Goal: Task Accomplishment & Management: Complete application form

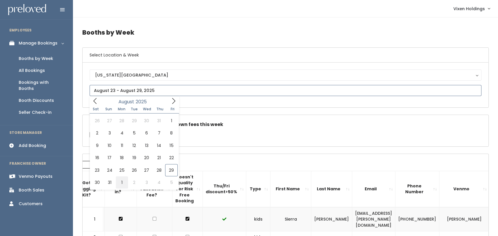
type input "August 30 to September 5"
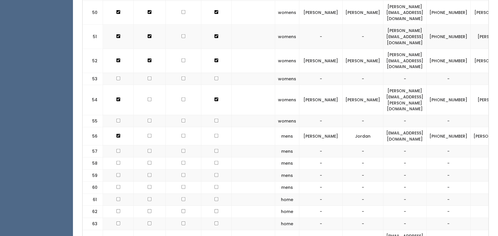
checkbox input "true"
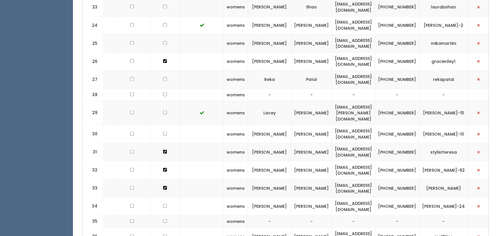
scroll to position [657, 0]
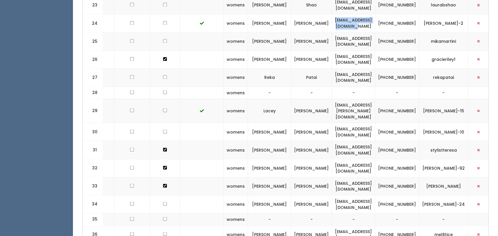
drag, startPoint x: 390, startPoint y: 5, endPoint x: 324, endPoint y: 1, distance: 66.9
click at [332, 14] on td "[EMAIL_ADDRESS][DOMAIN_NAME]" at bounding box center [353, 23] width 43 height 18
copy td "[EMAIL_ADDRESS][DOMAIN_NAME]"
drag, startPoint x: 417, startPoint y: 8, endPoint x: 392, endPoint y: 3, distance: 25.5
click at [392, 14] on tr "24 womens Susan McMillin susanmomofktl@gmail.com (405) 226-4535 susan-mcmillin-2" at bounding box center [262, 23] width 462 height 18
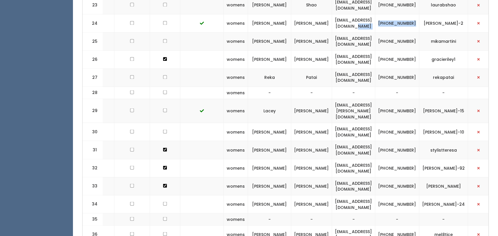
copy tr "[PHONE_NUMBER]"
drag, startPoint x: 449, startPoint y: 9, endPoint x: 423, endPoint y: 4, distance: 26.8
click at [423, 14] on td "[PERSON_NAME]-2" at bounding box center [443, 23] width 49 height 18
copy td "[PERSON_NAME]-2"
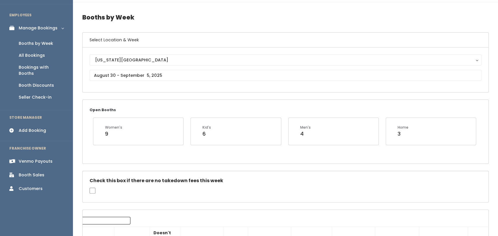
scroll to position [0, 0]
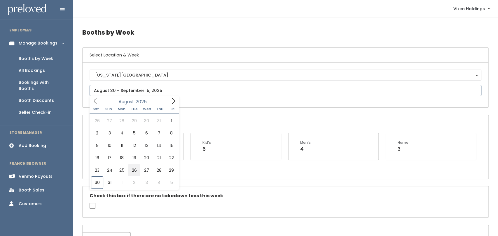
type input "August 23 to August 29"
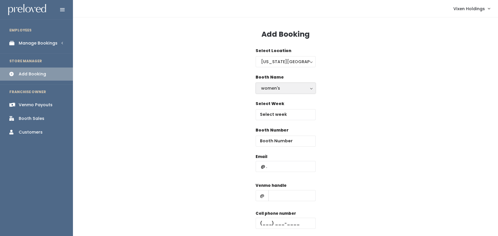
click at [290, 89] on div "women's" at bounding box center [285, 88] width 49 height 6
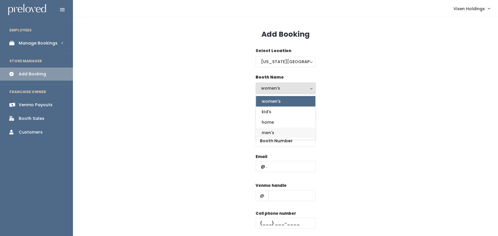
click at [280, 134] on link "men's" at bounding box center [285, 133] width 59 height 10
select select "mens"
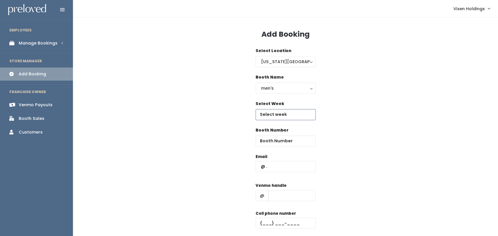
click at [292, 117] on body "EMPLOYEES Manage Bookings Booths by Week All Bookings Bookings with Booths Boot…" at bounding box center [249, 139] width 498 height 279
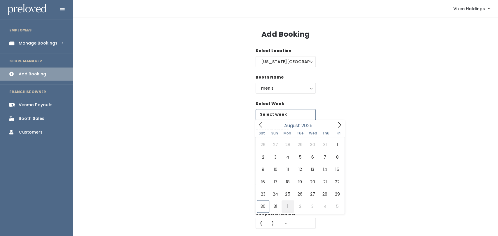
type input "August 30 to September 5"
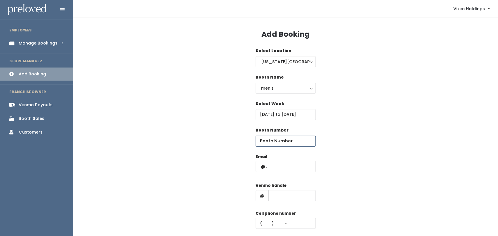
click at [293, 143] on input "number" at bounding box center [285, 141] width 60 height 11
type input "57"
click at [261, 167] on input "text" at bounding box center [285, 166] width 60 height 11
paste input "susanmomofktl@gmail.com"
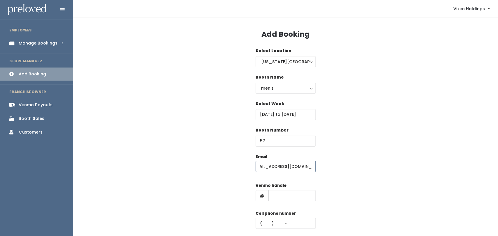
type input "susanmomofktl@gmail.com"
click at [261, 224] on input "text" at bounding box center [285, 223] width 60 height 11
paste input "(405) 226-4535"
type input "(405) 226-4535"
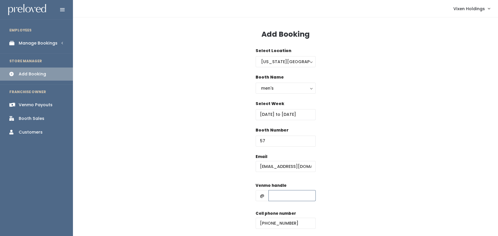
click at [289, 198] on input "text" at bounding box center [291, 195] width 47 height 11
paste input "susan-mcmillin-2"
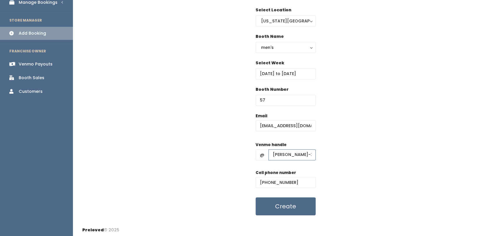
scroll to position [43, 0]
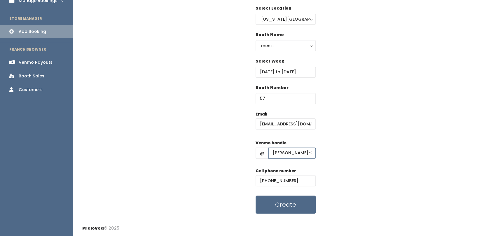
type input "susan-mcmillin-2"
click at [296, 210] on button "Create" at bounding box center [285, 205] width 60 height 18
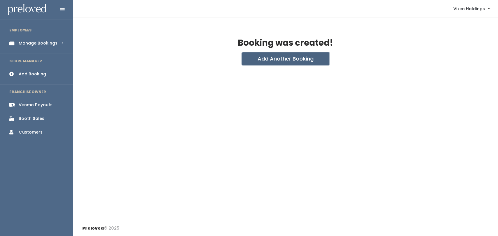
click at [308, 63] on button "Add Another Booking" at bounding box center [285, 58] width 87 height 13
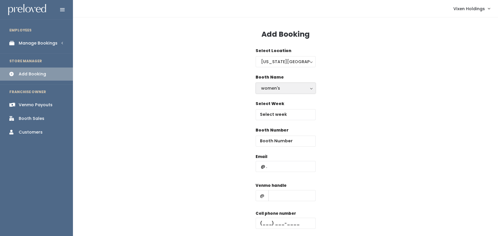
click at [295, 90] on div "women's" at bounding box center [285, 88] width 49 height 6
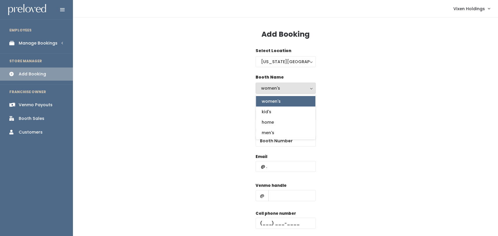
click at [207, 138] on div "Booth Number" at bounding box center [285, 140] width 406 height 27
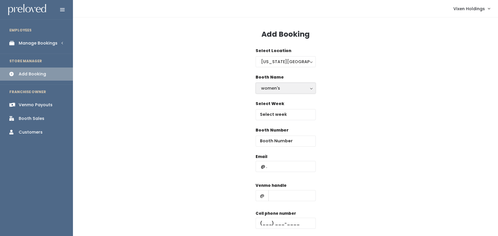
click at [297, 90] on div "women's" at bounding box center [285, 88] width 49 height 6
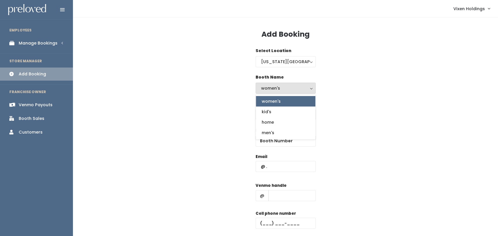
click at [32, 47] on link "Manage Bookings" at bounding box center [36, 43] width 73 height 13
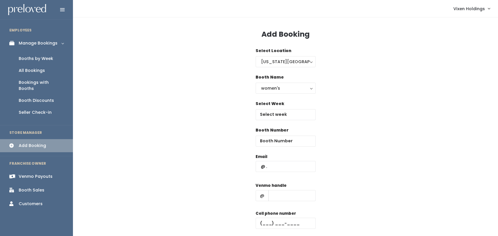
click at [28, 58] on div "Booths by Week" at bounding box center [36, 59] width 34 height 6
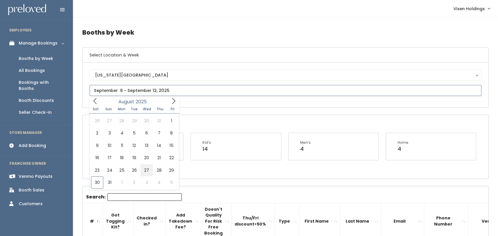
type input "August 23 to August 29"
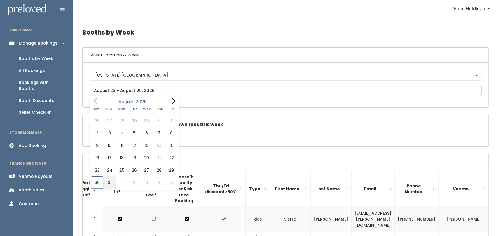
type input "August 30 to September 5"
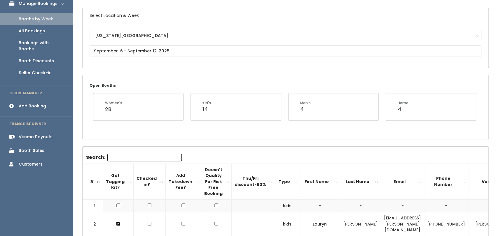
scroll to position [39, 0]
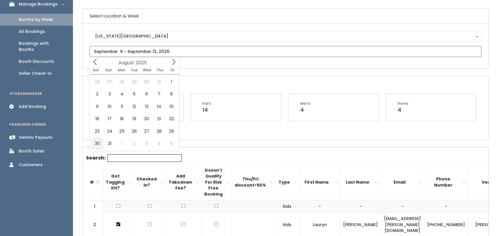
type input "[DATE] to [DATE]"
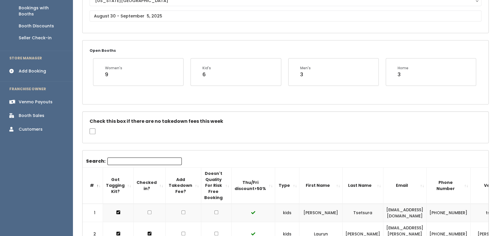
scroll to position [73, 0]
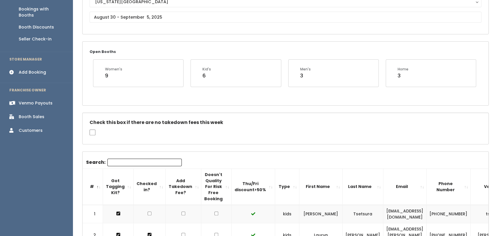
click at [35, 69] on div "Add Booking" at bounding box center [32, 72] width 27 height 6
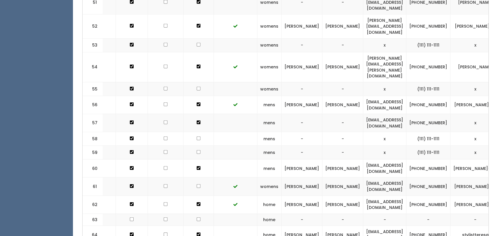
scroll to position [0, 29]
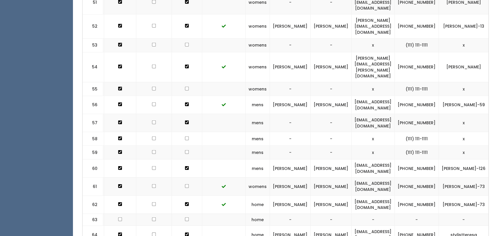
drag, startPoint x: 383, startPoint y: 71, endPoint x: 301, endPoint y: 74, distance: 82.3
click at [301, 114] on tr "57 mens - - jennyshannon1962@gmail.com (405) 623-7006 x" at bounding box center [283, 123] width 461 height 18
copy tr "[EMAIL_ADDRESS][DOMAIN_NAME]"
drag, startPoint x: 406, startPoint y: 76, endPoint x: 389, endPoint y: 68, distance: 18.9
click at [394, 114] on td "[PHONE_NUMBER]" at bounding box center [416, 123] width 44 height 18
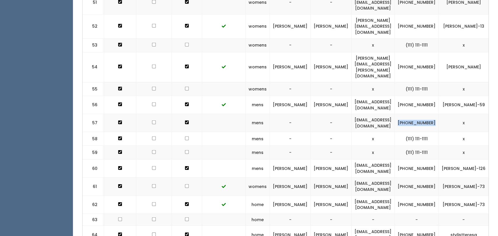
copy td "[PHONE_NUMBER]"
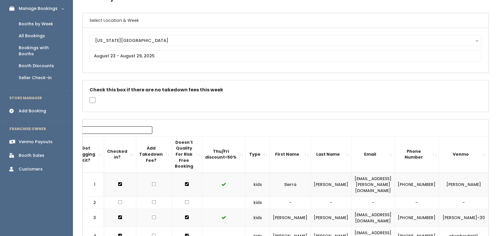
scroll to position [0, 0]
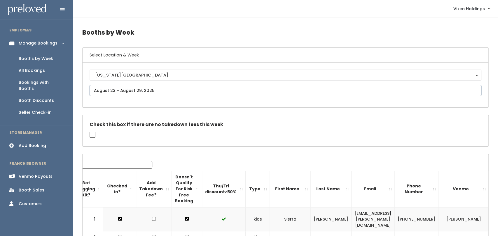
click at [155, 90] on input "text" at bounding box center [286, 90] width 392 height 11
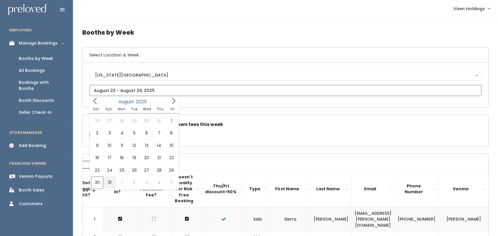
type input "August 30 to September 5"
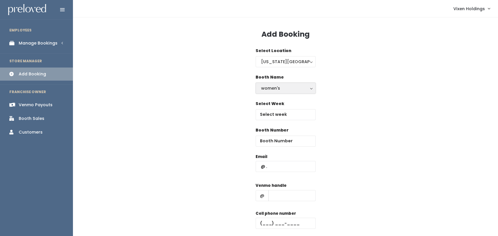
click at [295, 85] on div "women's" at bounding box center [285, 88] width 49 height 6
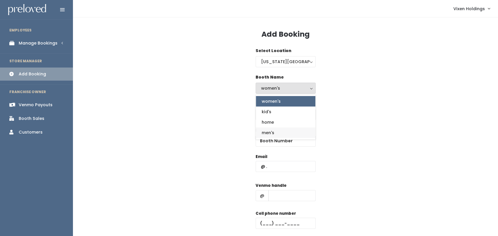
click at [280, 138] on link "men's" at bounding box center [285, 133] width 59 height 10
select select "mens"
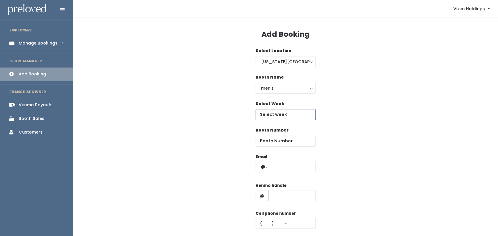
click at [294, 117] on body "EMPLOYEES Manage Bookings Booths by Week All Bookings Bookings with Booths Boot…" at bounding box center [249, 139] width 498 height 279
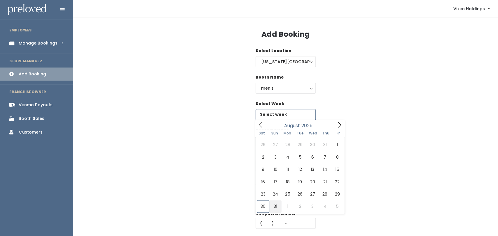
type input "August 30 to September 5"
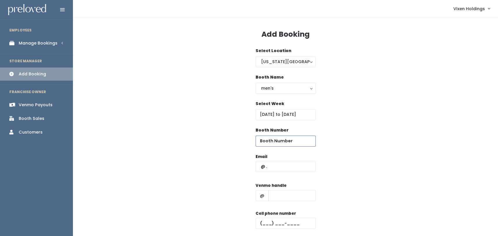
click at [294, 143] on input "number" at bounding box center [285, 141] width 60 height 11
type input "59"
click at [262, 167] on input "text" at bounding box center [285, 166] width 60 height 11
paste input "[EMAIL_ADDRESS][DOMAIN_NAME]"
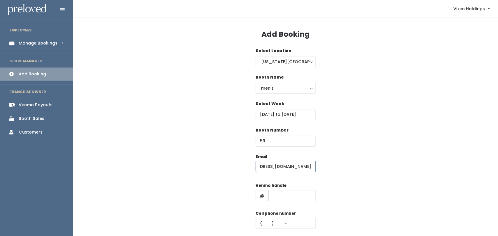
type input "[EMAIL_ADDRESS][DOMAIN_NAME]"
click at [262, 225] on input "text" at bounding box center [285, 223] width 60 height 11
paste input "[PHONE_NUMBER]"
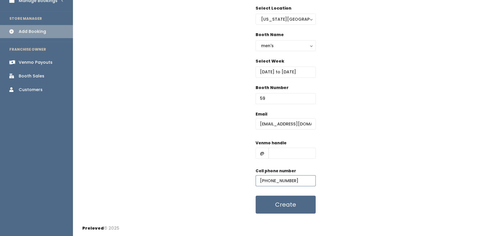
scroll to position [42, 0]
type input "[PHONE_NUMBER]"
click at [308, 209] on button "Create" at bounding box center [285, 205] width 60 height 18
type input "x"
click at [285, 207] on button "Create" at bounding box center [285, 205] width 60 height 18
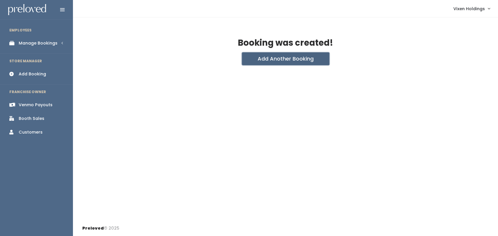
click at [296, 57] on button "Add Another Booking" at bounding box center [285, 58] width 87 height 13
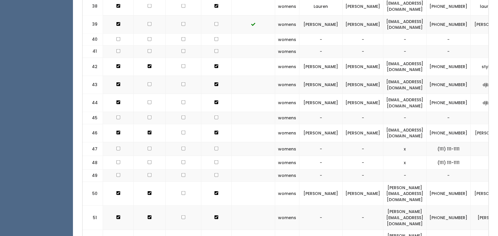
scroll to position [917, 0]
click at [460, 169] on td "-" at bounding box center [448, 175] width 44 height 12
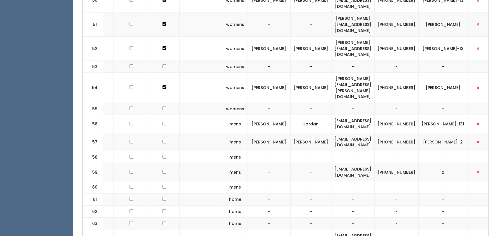
scroll to position [0, 0]
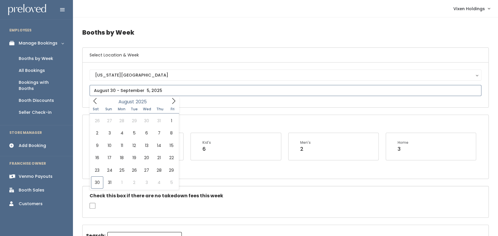
click at [173, 105] on span at bounding box center [173, 101] width 11 height 9
type input "September 6 to September 12"
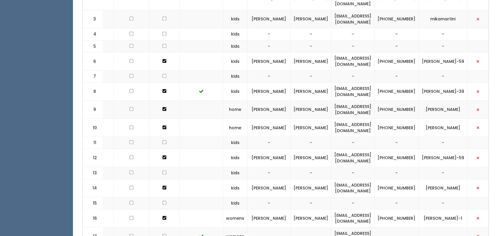
scroll to position [312, 0]
drag, startPoint x: 383, startPoint y: 10, endPoint x: 329, endPoint y: 17, distance: 54.6
click at [331, 17] on td "[EMAIL_ADDRESS][DOMAIN_NAME]" at bounding box center [352, 18] width 43 height 18
copy td "[EMAIL_ADDRESS][DOMAIN_NAME]"
drag, startPoint x: 420, startPoint y: 14, endPoint x: 392, endPoint y: 7, distance: 29.1
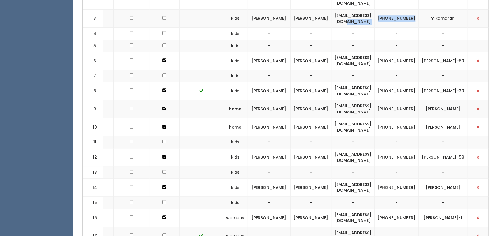
click at [392, 9] on tr "3 kids Mika Massad mmartini17@live.com (405) 406-6486 mikamartini" at bounding box center [262, 18] width 462 height 18
copy tr "[PHONE_NUMBER]"
drag, startPoint x: 460, startPoint y: 12, endPoint x: 424, endPoint y: 14, distance: 35.6
click at [424, 14] on td "mikamartini" at bounding box center [442, 18] width 49 height 18
copy td "mikamartini"
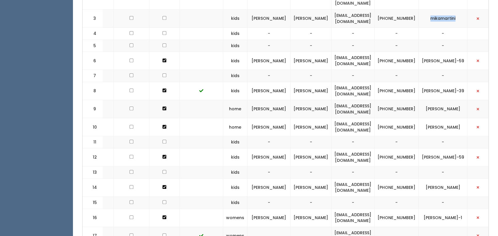
copy td "mikamartini"
drag, startPoint x: 418, startPoint y: 15, endPoint x: 392, endPoint y: 9, distance: 26.8
click at [392, 9] on tr "3 kids Mika Massad mmartini17@live.com (405) 406-6486 mikamartini" at bounding box center [262, 18] width 462 height 18
copy tr "(405) 406-6486"
click at [374, 9] on td "mmartini17@live.com" at bounding box center [352, 18] width 43 height 18
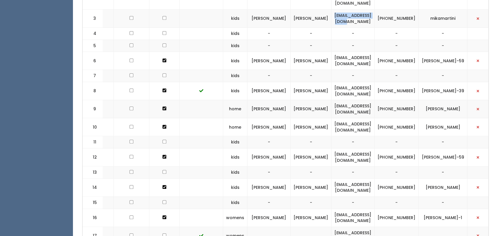
drag, startPoint x: 380, startPoint y: 13, endPoint x: 336, endPoint y: 13, distance: 43.7
click at [336, 13] on td "mmartini17@live.com" at bounding box center [352, 18] width 43 height 18
copy td "mmartini17@live.com"
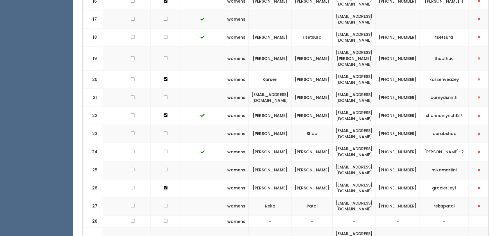
scroll to position [529, 0]
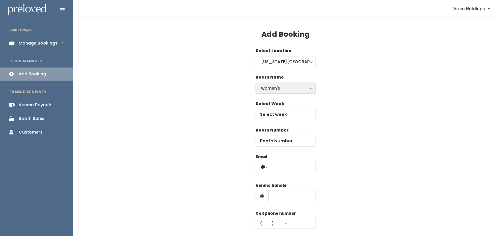
click at [294, 90] on div "women's" at bounding box center [285, 88] width 49 height 6
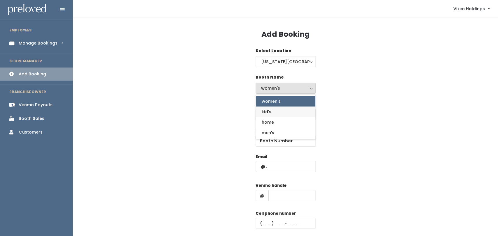
click at [275, 114] on link "kid's" at bounding box center [285, 112] width 59 height 10
select select "kids"
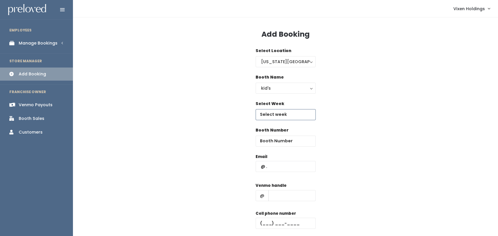
click at [289, 117] on body "EMPLOYEES Manage Bookings Booths by Week All Bookings Bookings with Booths Boot…" at bounding box center [249, 139] width 498 height 279
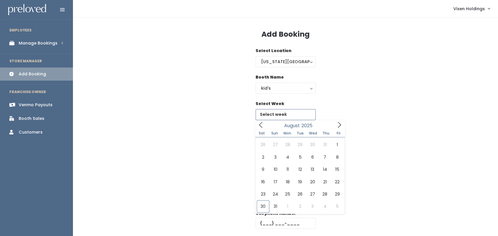
click at [338, 126] on icon at bounding box center [339, 125] width 6 height 6
type input "September 6 to September 12"
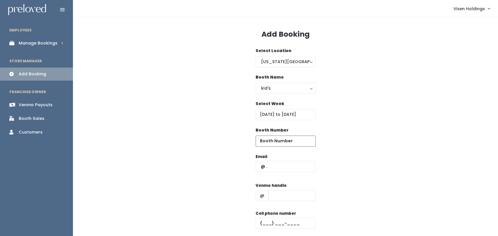
click at [285, 142] on input "number" at bounding box center [285, 141] width 60 height 11
type input "3"
click at [283, 168] on input "text" at bounding box center [285, 166] width 60 height 11
click at [261, 167] on input "text" at bounding box center [285, 166] width 60 height 11
paste input "[EMAIL_ADDRESS][DOMAIN_NAME]"
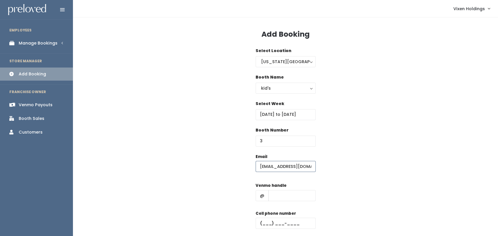
type input "[EMAIL_ADDRESS][DOMAIN_NAME]"
click at [263, 226] on input "text" at bounding box center [285, 223] width 60 height 11
paste input "[PHONE_NUMBER]"
type input "[PHONE_NUMBER]"
click at [292, 198] on input "text" at bounding box center [291, 195] width 47 height 11
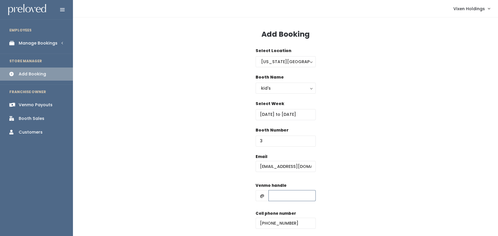
paste input "mikamartini"
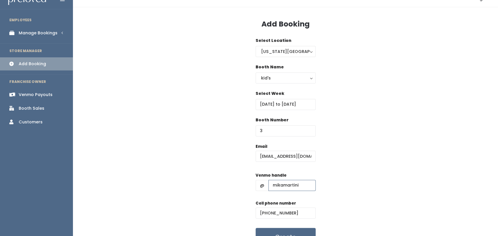
scroll to position [43, 0]
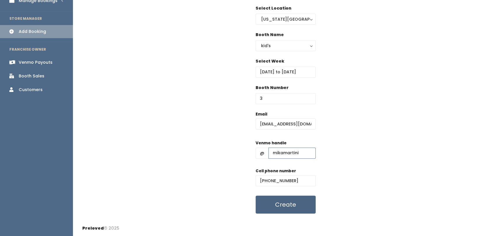
type input "mikamartini"
click at [301, 208] on button "Create" at bounding box center [285, 205] width 60 height 18
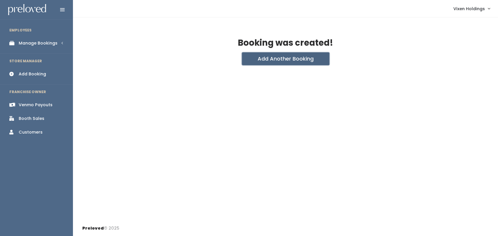
click at [319, 59] on button "Add Another Booking" at bounding box center [285, 58] width 87 height 13
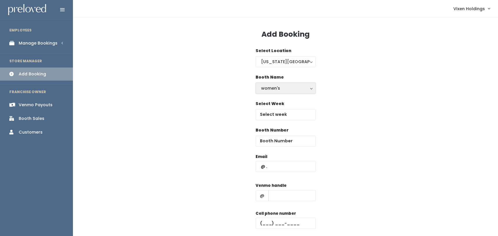
click at [297, 89] on div "women's" at bounding box center [285, 88] width 49 height 6
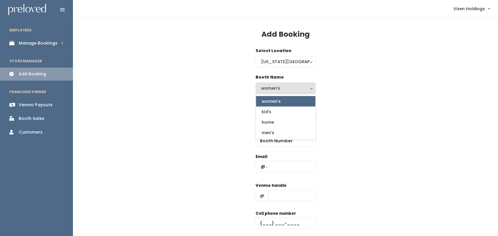
click at [290, 99] on link "women's" at bounding box center [285, 101] width 59 height 10
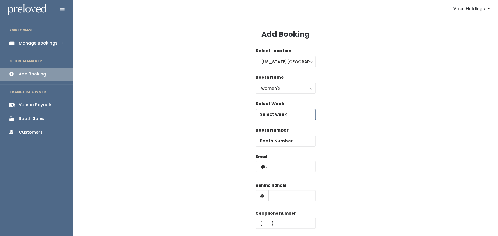
click at [295, 117] on body "EMPLOYEES Manage Bookings Booths by Week All Bookings Bookings with Booths Boot…" at bounding box center [249, 139] width 498 height 279
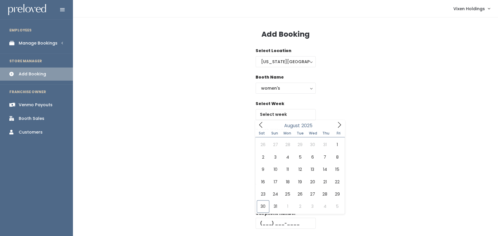
click at [338, 133] on span "Fri" at bounding box center [338, 133] width 13 height 3
click at [340, 127] on icon at bounding box center [339, 125] width 6 height 6
type input "September 6 to September 12"
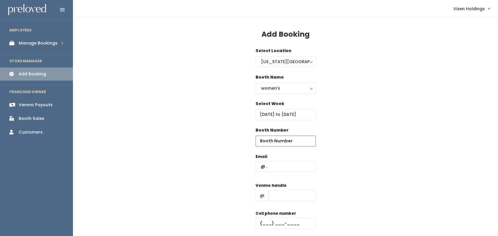
click at [284, 141] on input "number" at bounding box center [285, 141] width 60 height 11
type input "25"
click at [263, 169] on input "text" at bounding box center [285, 166] width 60 height 11
click at [287, 197] on input "text" at bounding box center [291, 195] width 47 height 11
paste input "mikamartini"
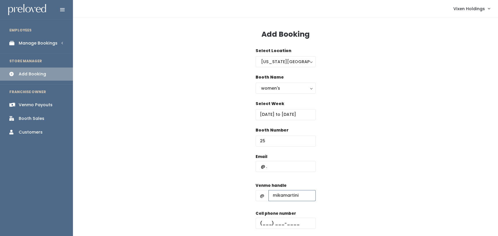
type input "mikamartini"
click at [261, 224] on input "text" at bounding box center [285, 223] width 60 height 11
paste input "[PHONE_NUMBER]"
type input "[PHONE_NUMBER]"
click at [278, 169] on input "text" at bounding box center [285, 166] width 60 height 11
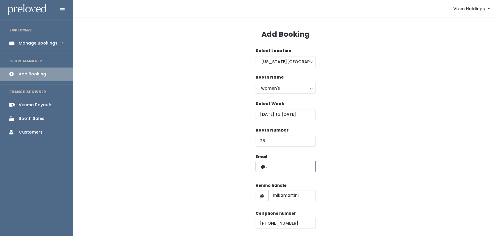
paste input "mmartini17@live.com"
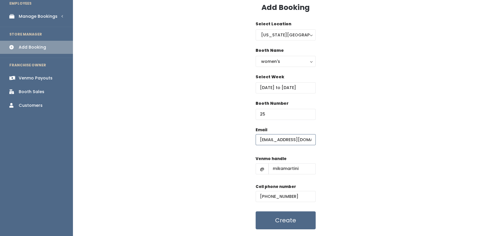
scroll to position [43, 0]
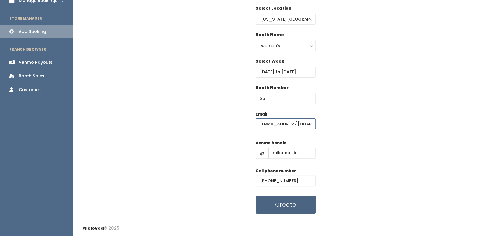
type input "mmartini17@live.com"
click at [302, 213] on button "Create" at bounding box center [285, 205] width 60 height 18
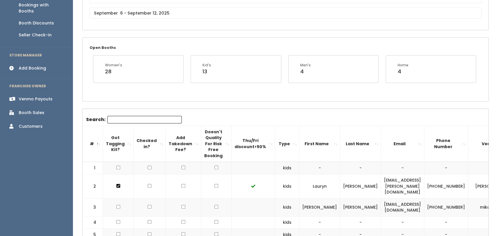
scroll to position [166, 0]
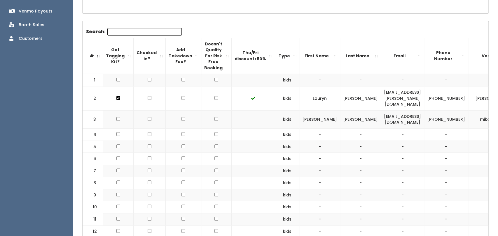
click at [214, 82] on input "checkbox" at bounding box center [216, 80] width 4 height 4
checkbox input "true"
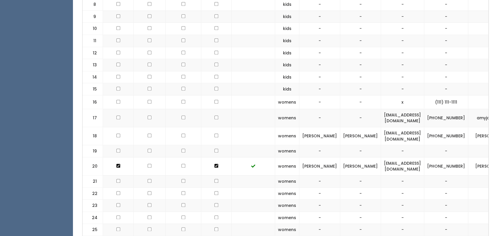
scroll to position [0, 0]
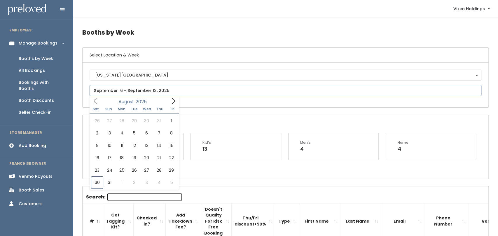
click at [173, 102] on icon at bounding box center [173, 101] width 6 height 6
type input "September 13 to September 19"
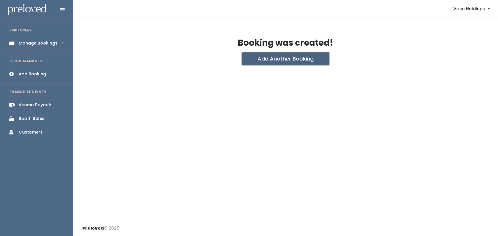
click at [291, 60] on button "Add Another Booking" at bounding box center [285, 58] width 87 height 13
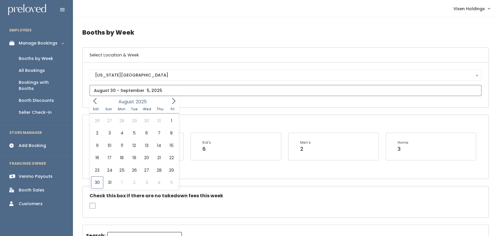
click at [171, 103] on icon at bounding box center [173, 101] width 6 height 6
type input "September 6 to September 12"
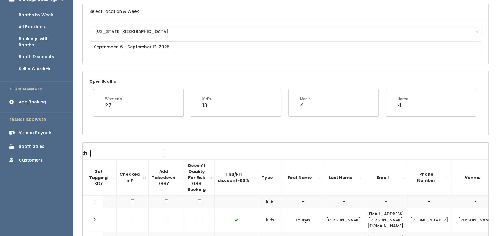
scroll to position [40, 0]
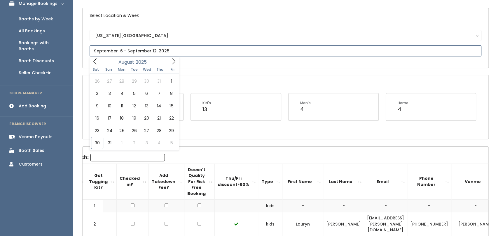
click at [173, 62] on icon at bounding box center [173, 61] width 6 height 6
type input "September 13 to September 19"
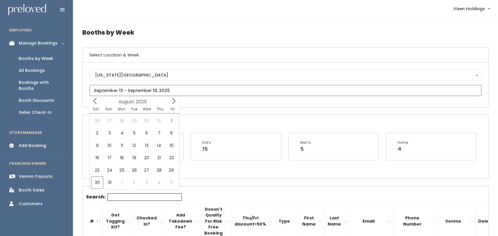
click at [94, 104] on icon at bounding box center [95, 101] width 6 height 6
click at [172, 101] on icon at bounding box center [173, 101] width 6 height 6
click at [171, 93] on input "text" at bounding box center [286, 90] width 392 height 11
click at [93, 109] on span "Sat" at bounding box center [96, 109] width 13 height 3
type input "August 23 to August 29"
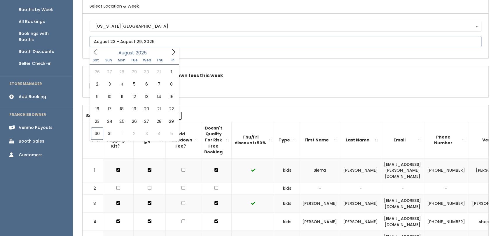
scroll to position [53, 0]
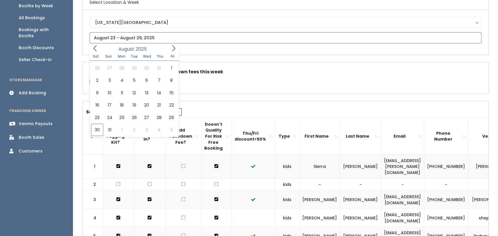
click at [172, 50] on icon at bounding box center [173, 48] width 6 height 6
type input "September 6 to September 12"
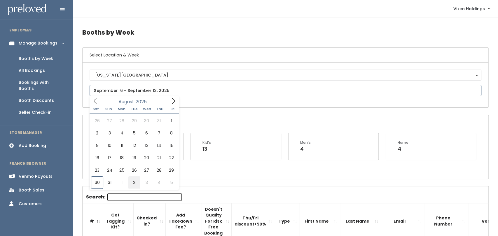
type input "August 30 to September 5"
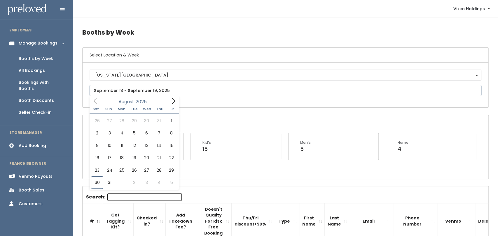
click at [173, 102] on icon at bounding box center [173, 101] width 6 height 6
type input "September 6 to September 12"
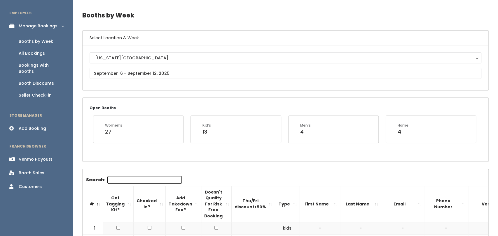
scroll to position [16, 0]
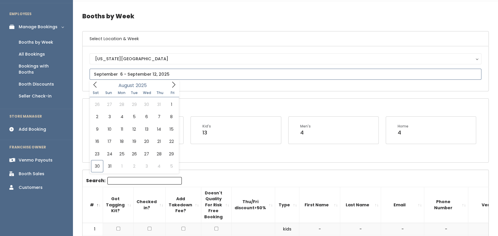
click at [173, 87] on icon at bounding box center [173, 85] width 6 height 6
type input "September 13 to September 19"
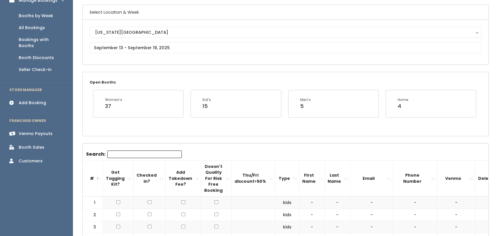
scroll to position [56, 0]
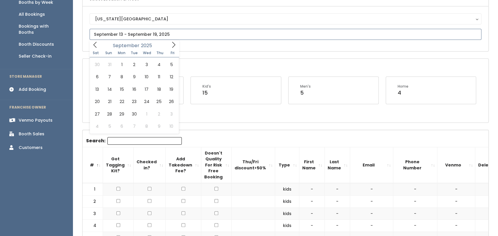
click at [171, 44] on icon at bounding box center [173, 45] width 6 height 6
type input "August 30 to September 5"
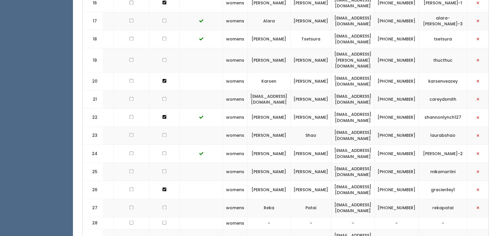
scroll to position [0, 52]
drag, startPoint x: 385, startPoint y: 14, endPoint x: 323, endPoint y: 8, distance: 62.6
click at [331, 12] on td "[EMAIL_ADDRESS][DOMAIN_NAME]" at bounding box center [352, 21] width 43 height 18
copy td "alara_miller@yahoo.com"
drag, startPoint x: 418, startPoint y: 17, endPoint x: 392, endPoint y: 8, distance: 27.7
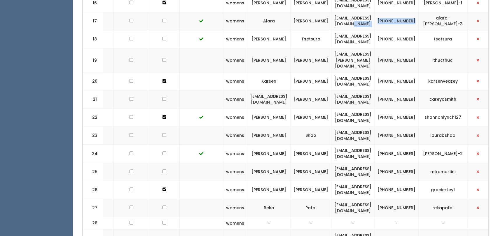
click at [392, 12] on tr "17 womens Alara Miller alara_miller@yahoo.com (405) 868-5252 alara-miller-3" at bounding box center [262, 21] width 462 height 18
copy tr "[PHONE_NUMBER]"
drag, startPoint x: 461, startPoint y: 13, endPoint x: 425, endPoint y: 17, distance: 35.5
click at [425, 17] on td "alara-[PERSON_NAME]-3" at bounding box center [442, 21] width 49 height 18
copy td "alara-miller-3"
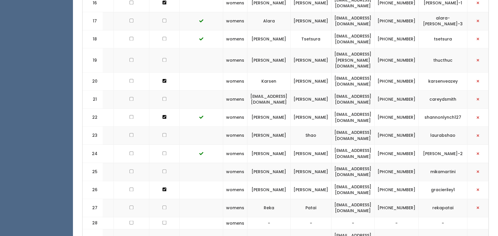
click at [374, 15] on td "alara_miller@yahoo.com" at bounding box center [352, 21] width 43 height 18
drag, startPoint x: 386, startPoint y: 15, endPoint x: 327, endPoint y: 12, distance: 59.3
click at [331, 12] on td "[EMAIL_ADDRESS][DOMAIN_NAME]" at bounding box center [352, 21] width 43 height 18
copy td "[EMAIL_ADDRESS][DOMAIN_NAME]"
click at [418, 14] on td "[PHONE_NUMBER]" at bounding box center [396, 21] width 44 height 18
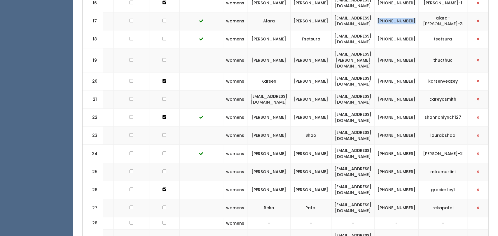
drag, startPoint x: 420, startPoint y: 14, endPoint x: 396, endPoint y: 9, distance: 24.5
click at [396, 12] on td "[PHONE_NUMBER]" at bounding box center [396, 21] width 44 height 18
copy td "[PHONE_NUMBER]"
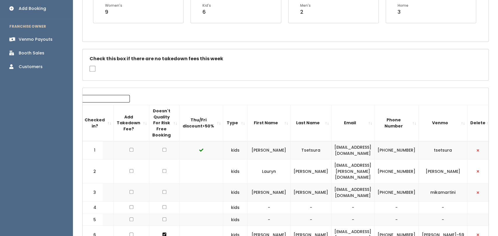
scroll to position [0, 0]
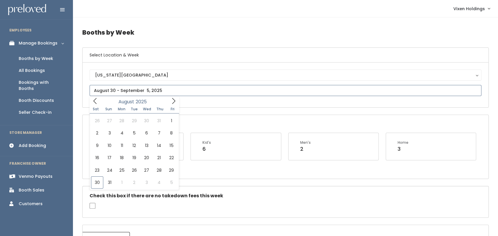
click at [172, 103] on icon at bounding box center [173, 101] width 6 height 6
type input "September 13 to September 19"
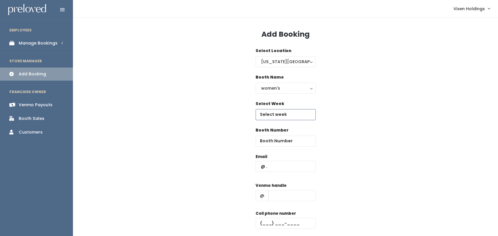
click at [291, 118] on body "EMPLOYEES Manage Bookings Booths by Week All Bookings Bookings with Booths Boot…" at bounding box center [249, 139] width 498 height 279
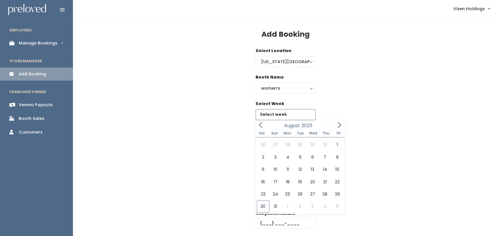
click at [339, 125] on icon at bounding box center [339, 125] width 6 height 6
type input "[DATE] to [DATE]"
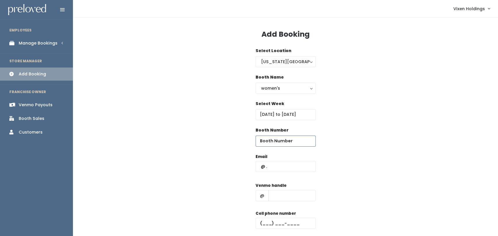
click at [279, 142] on input "number" at bounding box center [285, 141] width 60 height 11
type input "21"
click at [260, 169] on input "text" at bounding box center [285, 166] width 60 height 11
paste input "alara_miller@yahoo.com"
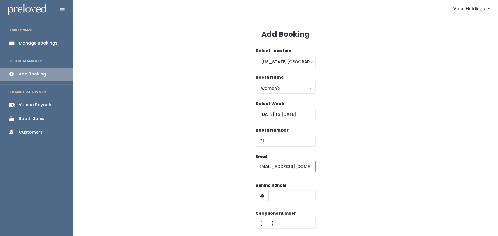
type input "[EMAIL_ADDRESS][DOMAIN_NAME]"
click at [260, 227] on input "text" at bounding box center [285, 223] width 60 height 11
paste input "[PHONE_NUMBER]"
type input "[PHONE_NUMBER]"
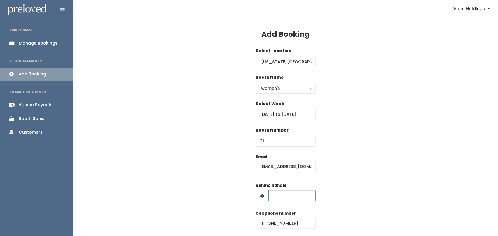
click at [289, 198] on input "text" at bounding box center [291, 195] width 47 height 11
paste input "alara-[PERSON_NAME]-3"
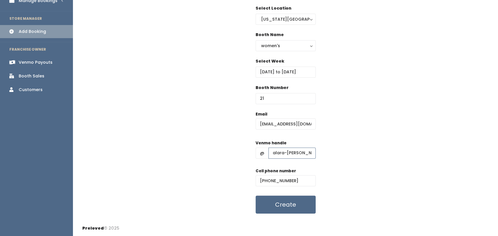
type input "alara-[PERSON_NAME]-3"
click at [296, 205] on button "Create" at bounding box center [285, 205] width 60 height 18
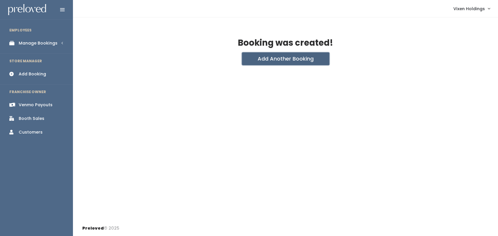
click at [307, 61] on button "Add Another Booking" at bounding box center [285, 58] width 87 height 13
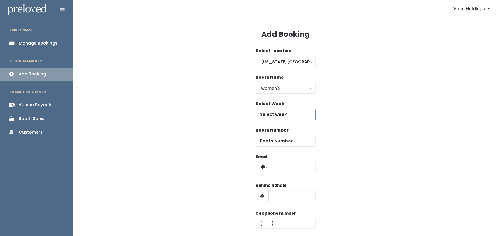
click at [294, 119] on body "EMPLOYEES Manage Bookings Booths by Week All Bookings Bookings with Booths Boot…" at bounding box center [249, 139] width 498 height 279
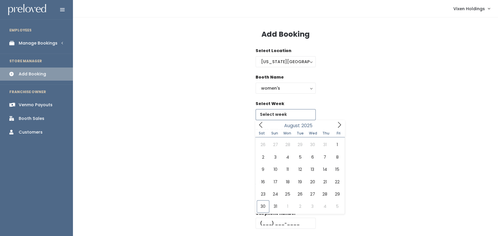
click at [339, 127] on icon at bounding box center [339, 125] width 6 height 6
type input "[DATE] to [DATE]"
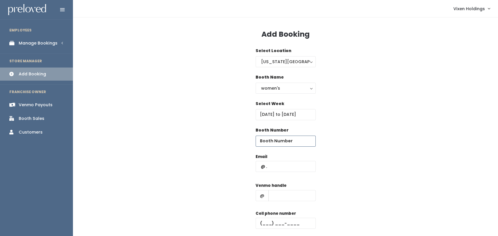
click at [284, 142] on input "number" at bounding box center [285, 141] width 60 height 11
type input "21"
click at [289, 198] on input "text" at bounding box center [291, 195] width 47 height 11
paste input "alara-[PERSON_NAME]-3"
type input "alara-[PERSON_NAME]-3"
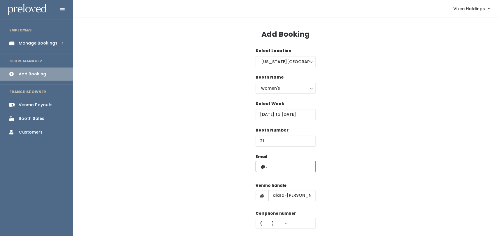
click at [262, 168] on input "text" at bounding box center [285, 166] width 60 height 11
paste input "alara_miller@yahoo.com"
type input "alara_miller@yahoo.com"
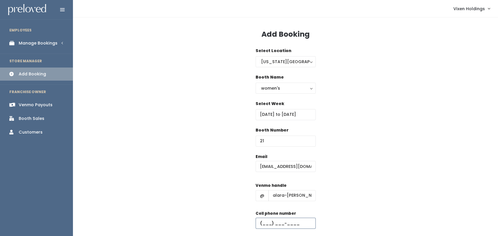
click at [261, 226] on input "text" at bounding box center [285, 223] width 60 height 11
paste input "(405) 868-5252"
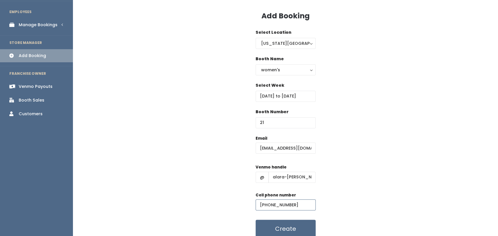
scroll to position [43, 0]
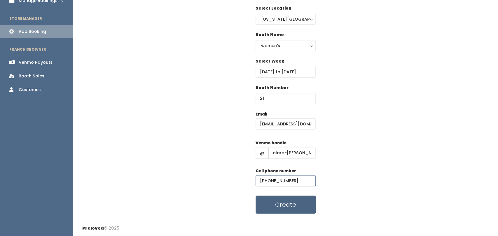
type input "[PHONE_NUMBER]"
click at [300, 206] on button "Create" at bounding box center [285, 205] width 60 height 18
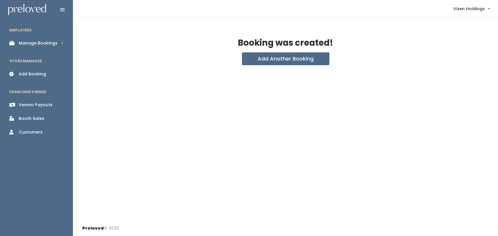
click at [52, 47] on link "Manage Bookings" at bounding box center [36, 43] width 73 height 13
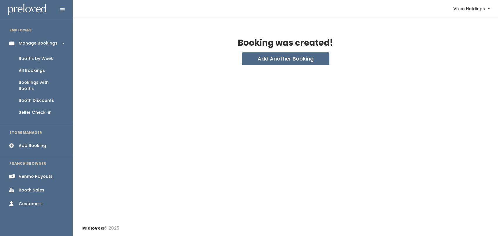
click at [49, 61] on div "Booths by Week" at bounding box center [36, 59] width 34 height 6
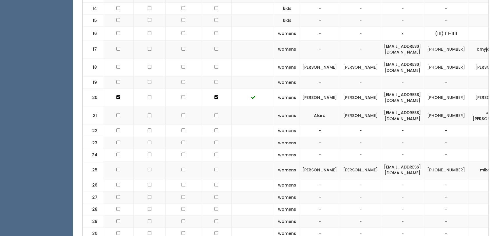
scroll to position [414, 0]
checkbox input "true"
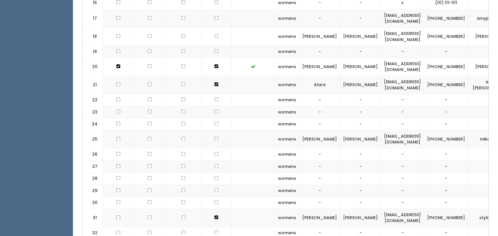
scroll to position [444, 0]
checkbox input "true"
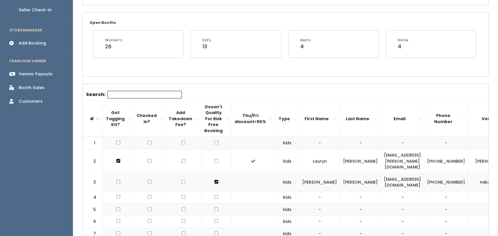
scroll to position [102, 0]
click at [37, 41] on div "Add Booking" at bounding box center [32, 44] width 27 height 6
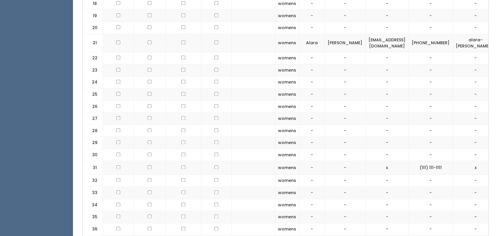
scroll to position [457, 0]
checkbox input "true"
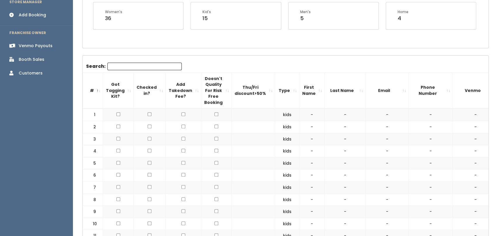
scroll to position [0, 0]
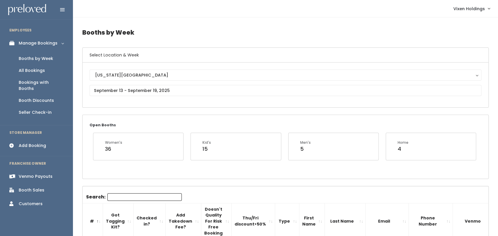
click at [396, 9] on div "Vixen Holdings My bookings Account settings Logout" at bounding box center [287, 8] width 418 height 13
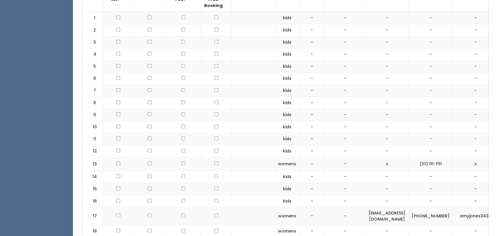
scroll to position [835, 0]
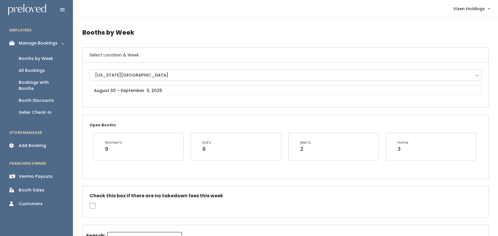
click at [139, 74] on div "[US_STATE][GEOGRAPHIC_DATA]" at bounding box center [285, 75] width 380 height 6
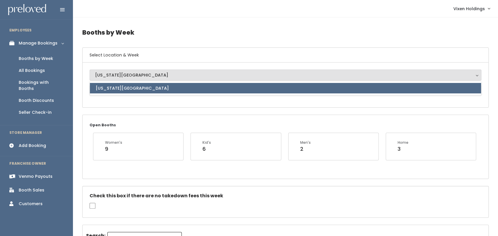
click at [137, 76] on div "[US_STATE][GEOGRAPHIC_DATA]" at bounding box center [285, 75] width 380 height 6
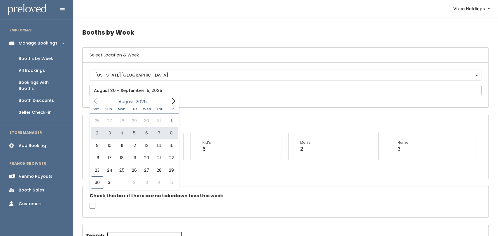
type input "August 2 to August 8"
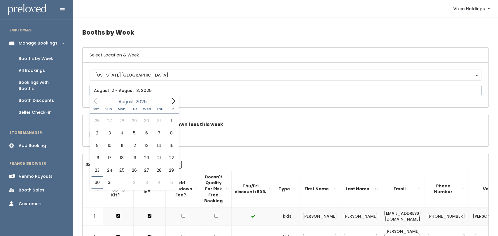
click at [173, 104] on icon at bounding box center [173, 101] width 6 height 6
type input "[DATE] to [DATE]"
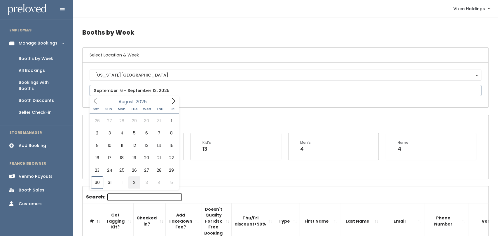
type input "August 30 to September 5"
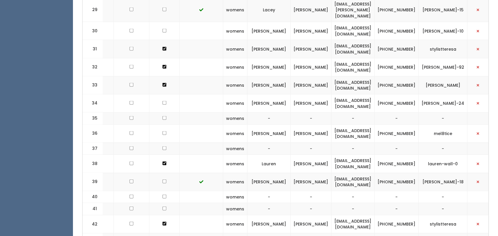
scroll to position [759, 0]
drag, startPoint x: 389, startPoint y: 11, endPoint x: 325, endPoint y: 10, distance: 64.5
click at [331, 22] on td "[EMAIL_ADDRESS][DOMAIN_NAME]" at bounding box center [352, 31] width 43 height 18
copy td "[EMAIL_ADDRESS][DOMAIN_NAME]"
click at [409, 22] on td "[PHONE_NUMBER]" at bounding box center [396, 31] width 44 height 18
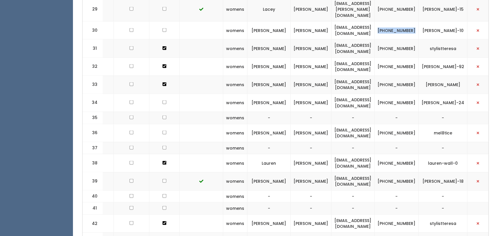
drag, startPoint x: 416, startPoint y: 15, endPoint x: 394, endPoint y: 8, distance: 23.0
click at [394, 22] on td "[PHONE_NUMBER]" at bounding box center [396, 31] width 44 height 18
copy td "[PHONE_NUMBER]"
drag, startPoint x: 448, startPoint y: 14, endPoint x: 424, endPoint y: 6, distance: 25.0
click at [424, 22] on td "[PERSON_NAME]-10" at bounding box center [442, 31] width 49 height 18
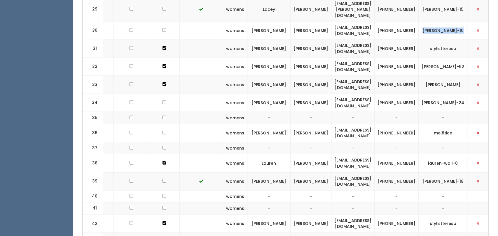
copy td "[PERSON_NAME]-10"
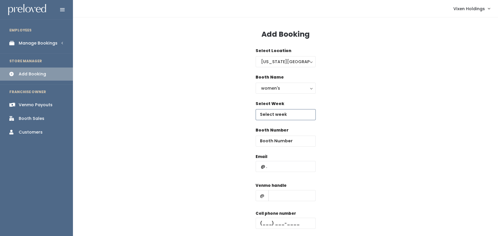
click at [299, 118] on body "EMPLOYEES Manage Bookings Booths by Week All Bookings Bookings with Booths Boot…" at bounding box center [249, 139] width 498 height 279
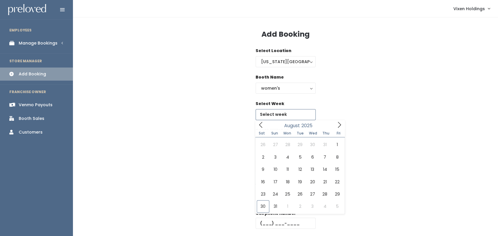
click at [339, 125] on icon at bounding box center [339, 125] width 6 height 6
type input "September 6 to September 12"
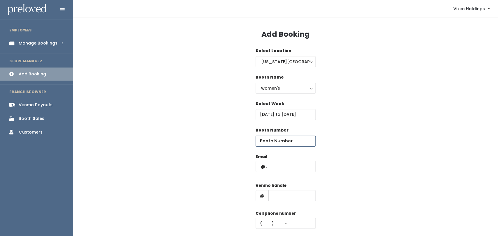
click at [292, 144] on input "number" at bounding box center [285, 141] width 60 height 11
type input "30"
click at [255, 171] on input "text" at bounding box center [285, 166] width 60 height 11
click at [262, 168] on input "text" at bounding box center [285, 166] width 60 height 11
paste input "[EMAIL_ADDRESS][DOMAIN_NAME]"
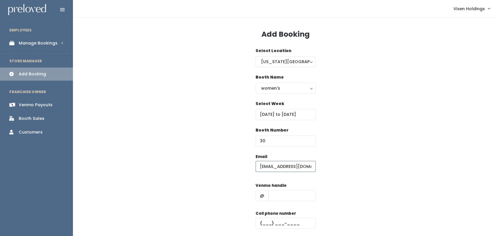
scroll to position [0, 13]
type input "[EMAIL_ADDRESS][DOMAIN_NAME]"
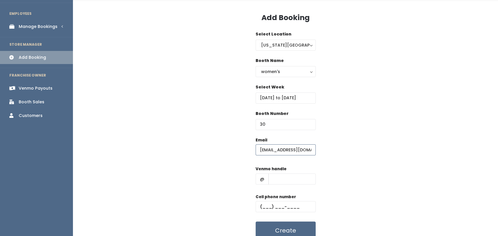
scroll to position [43, 0]
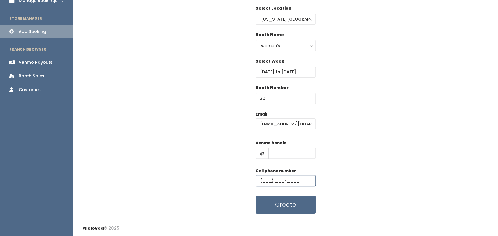
click at [261, 181] on input "text" at bounding box center [285, 181] width 60 height 11
paste input "[PHONE_NUMBER]"
type input "[PHONE_NUMBER]"
click at [280, 154] on input "text" at bounding box center [291, 153] width 47 height 11
paste input "[PERSON_NAME]-10"
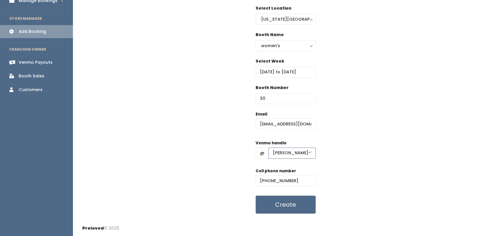
type input "[PERSON_NAME]-10"
click at [290, 207] on button "Create" at bounding box center [285, 205] width 60 height 18
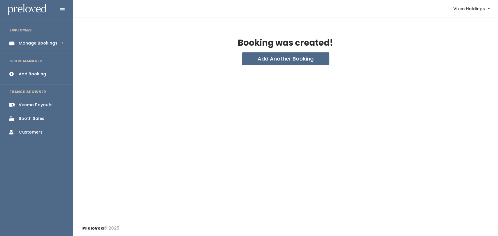
click at [56, 49] on link "Manage Bookings" at bounding box center [36, 43] width 73 height 13
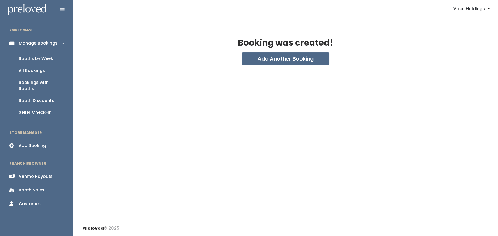
click at [48, 57] on div "Booths by Week" at bounding box center [36, 59] width 34 height 6
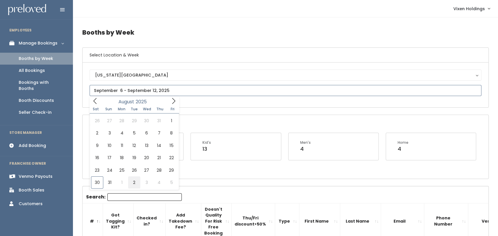
type input "August 30 to September 5"
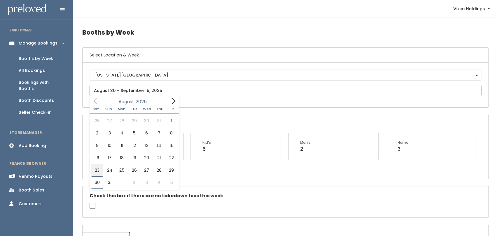
type input "August 23 to August 29"
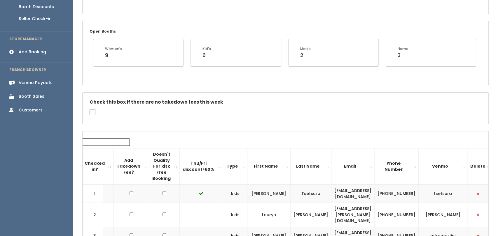
scroll to position [78, 0]
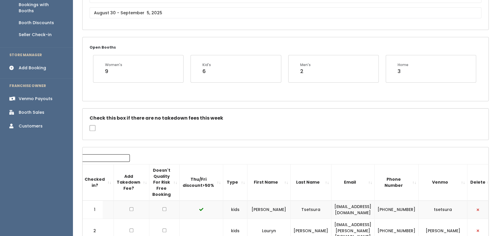
click at [40, 65] on div "Add Booking" at bounding box center [32, 68] width 27 height 6
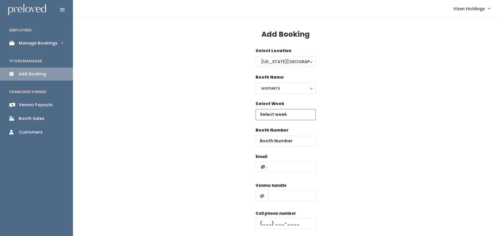
click at [294, 114] on input "text" at bounding box center [285, 114] width 60 height 11
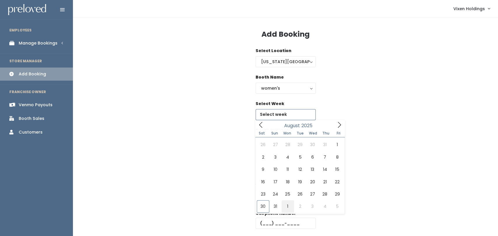
type input "August 30 to September 5"
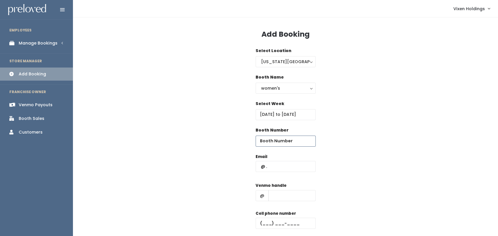
click at [289, 142] on input "number" at bounding box center [285, 141] width 60 height 11
type input "28"
click at [297, 167] on input "text" at bounding box center [285, 166] width 60 height 11
type input "ytper33@gmail.com"
type input "lissalito"
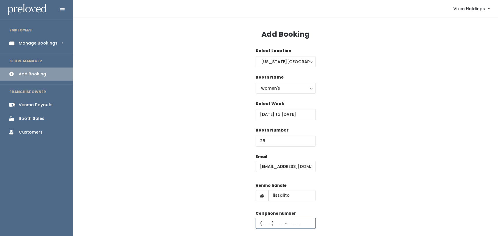
click at [299, 226] on input "text" at bounding box center [285, 223] width 60 height 11
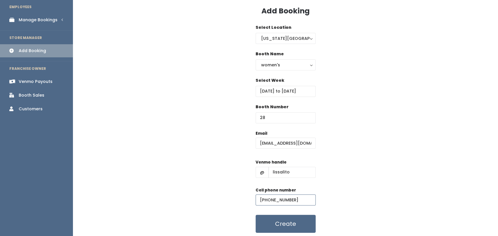
scroll to position [43, 0]
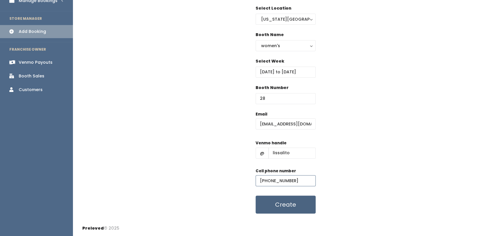
type input "[PHONE_NUMBER]"
click at [284, 208] on button "Create" at bounding box center [285, 205] width 60 height 18
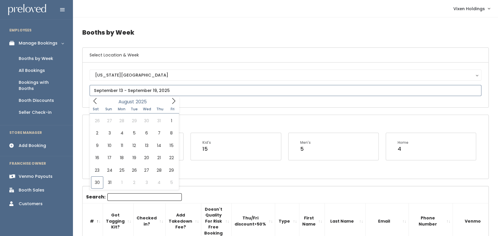
click at [172, 105] on span at bounding box center [173, 101] width 11 height 9
type input "September 6 to September 12"
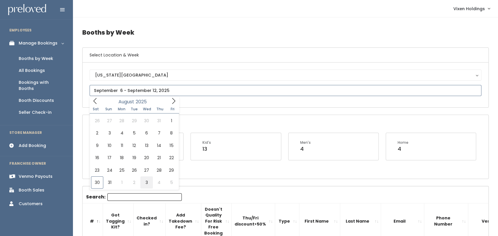
type input "[DATE] to [DATE]"
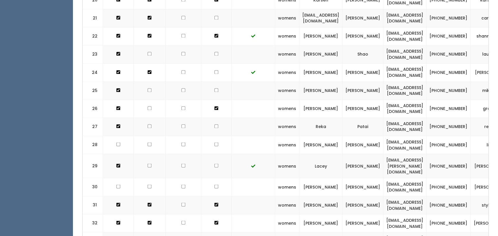
checkbox input "true"
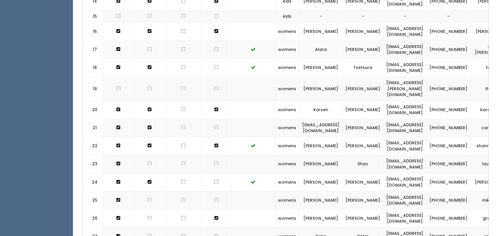
scroll to position [497, 0]
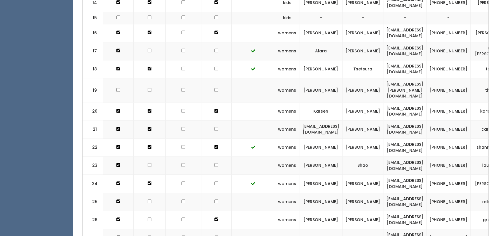
checkbox input "true"
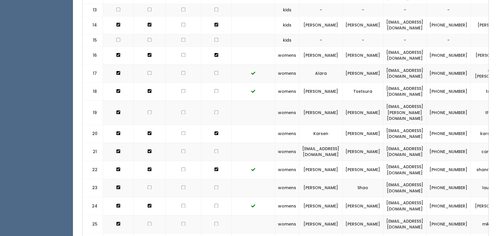
scroll to position [474, 0]
click at [146, 110] on td at bounding box center [150, 113] width 32 height 24
checkbox input "true"
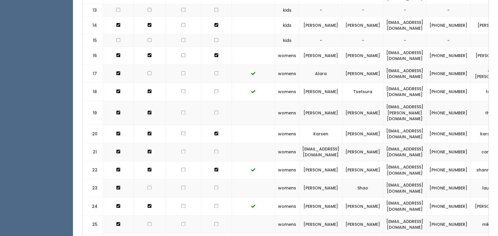
checkbox input "true"
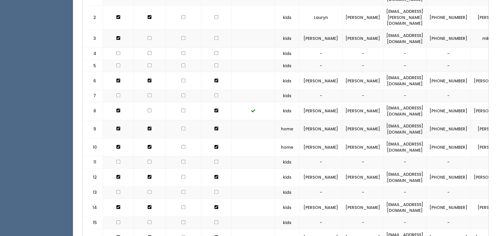
scroll to position [288, 0]
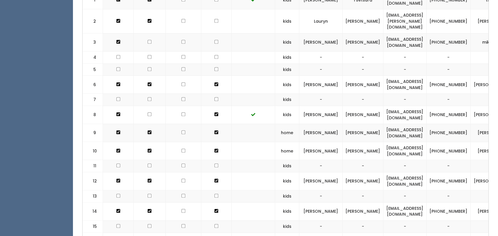
click at [148, 23] on input "checkbox" at bounding box center [150, 21] width 4 height 4
checkbox input "true"
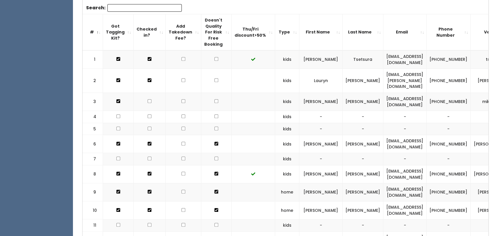
scroll to position [223, 0]
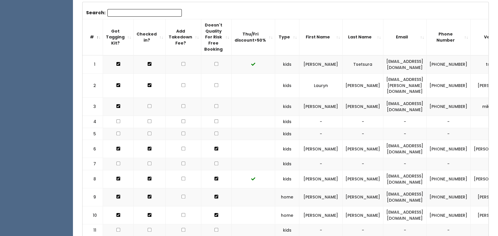
click at [148, 66] on input "checkbox" at bounding box center [150, 64] width 4 height 4
checkbox input "true"
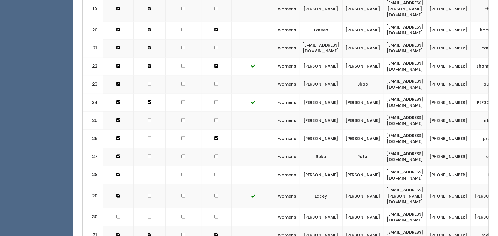
scroll to position [583, 0]
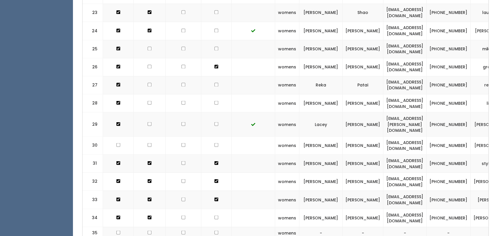
scroll to position [651, 0]
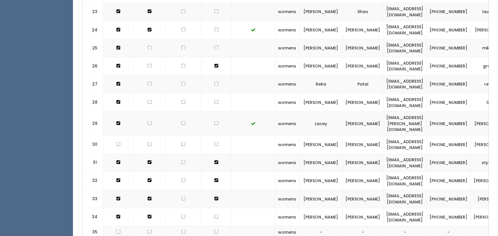
checkbox input "true"
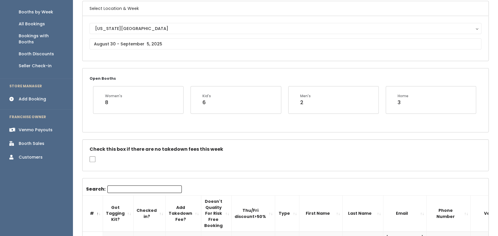
scroll to position [0, 0]
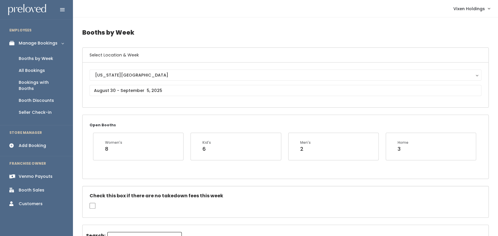
click at [34, 187] on div "Booth Sales" at bounding box center [32, 190] width 26 height 6
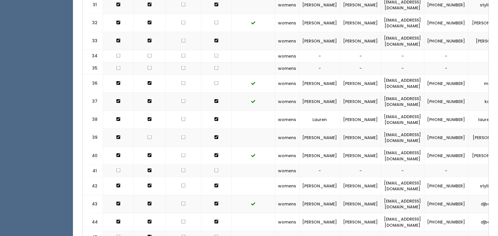
scroll to position [767, 0]
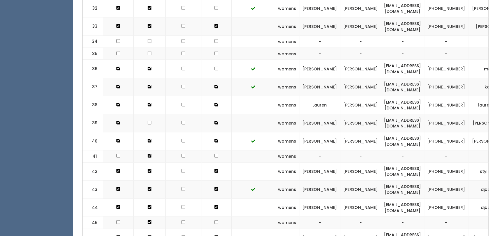
click at [424, 18] on td "[PHONE_NUMBER]" at bounding box center [446, 27] width 44 height 18
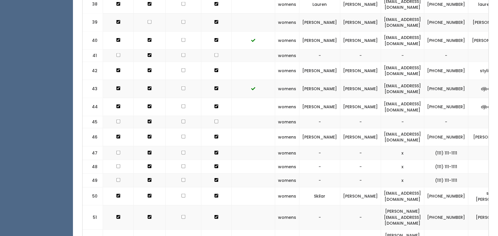
scroll to position [0, 0]
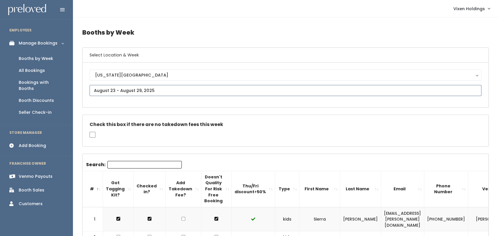
click at [197, 85] on input "text" at bounding box center [286, 90] width 392 height 11
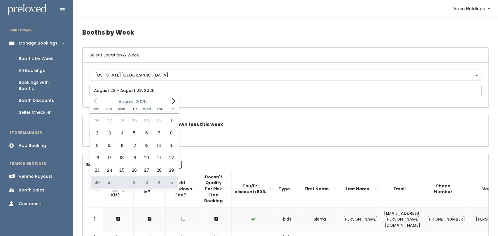
type input "August 30 to September 5"
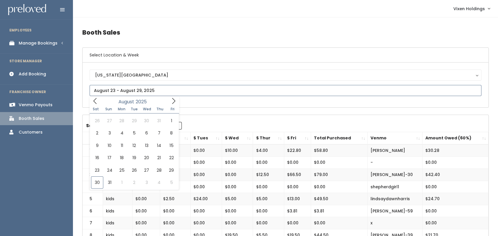
click at [204, 92] on input "text" at bounding box center [286, 90] width 392 height 11
type input "August 23 to August 29"
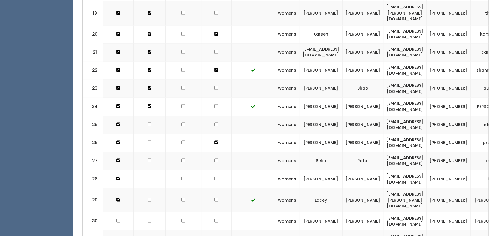
scroll to position [573, 0]
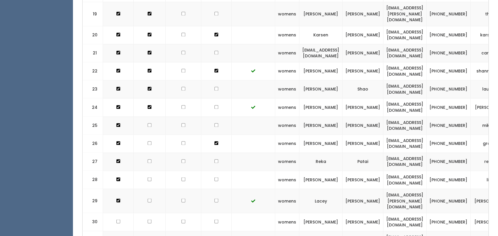
click at [203, 156] on td at bounding box center [216, 162] width 30 height 18
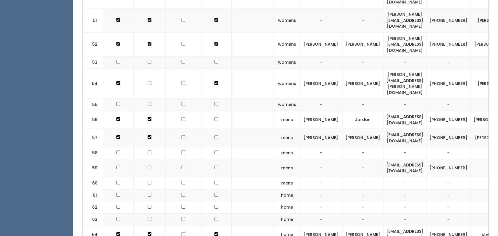
scroll to position [0, 0]
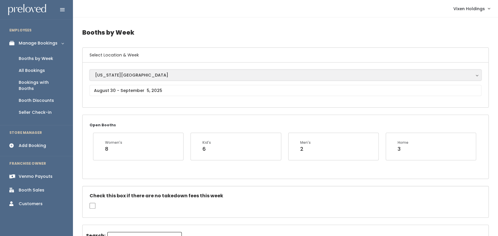
click at [133, 78] on button "[US_STATE][GEOGRAPHIC_DATA]" at bounding box center [286, 75] width 392 height 11
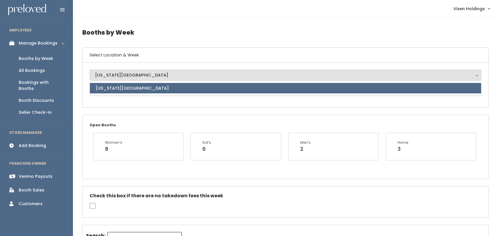
click at [128, 80] on button "[US_STATE][GEOGRAPHIC_DATA]" at bounding box center [286, 75] width 392 height 11
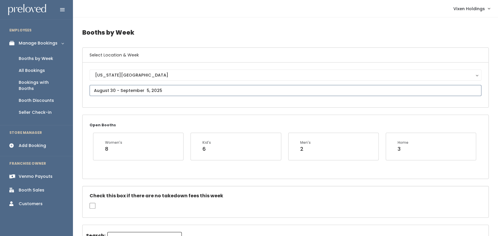
click at [125, 89] on input "text" at bounding box center [286, 90] width 392 height 11
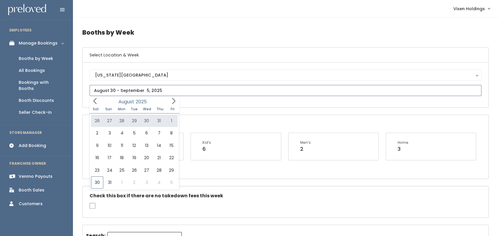
click at [175, 101] on icon at bounding box center [173, 101] width 3 height 6
type input "[DATE] to [DATE]"
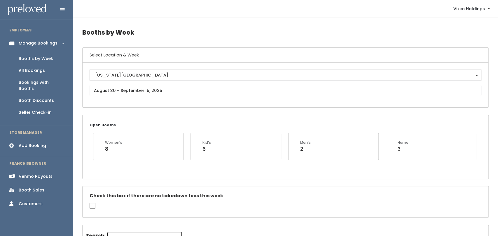
click at [130, 72] on div "[US_STATE][GEOGRAPHIC_DATA]" at bounding box center [285, 75] width 380 height 6
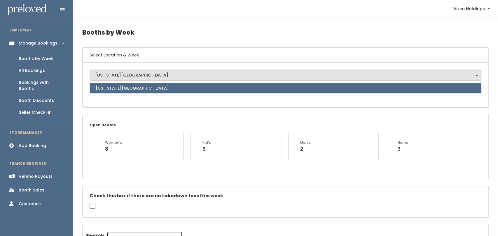
click at [130, 72] on div "[US_STATE][GEOGRAPHIC_DATA]" at bounding box center [285, 75] width 380 height 6
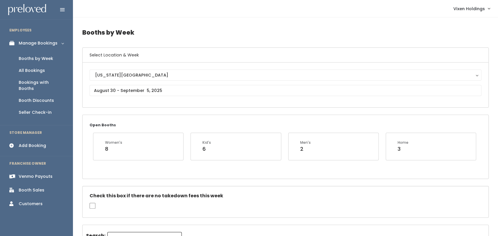
click at [124, 96] on div "Oklahoma City Oklahoma City Oklahoma City" at bounding box center [286, 85] width 392 height 31
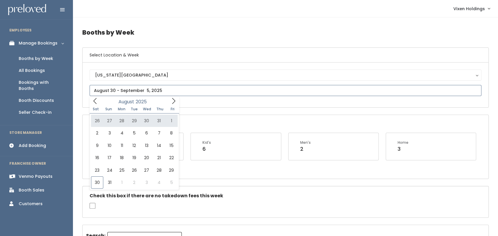
click at [173, 99] on icon at bounding box center [173, 101] width 6 height 6
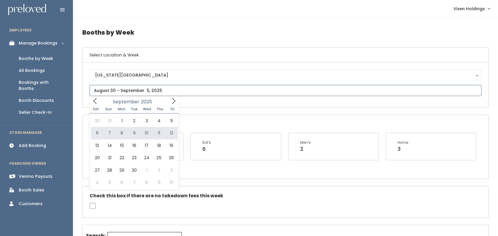
type input "September 6 to September 12"
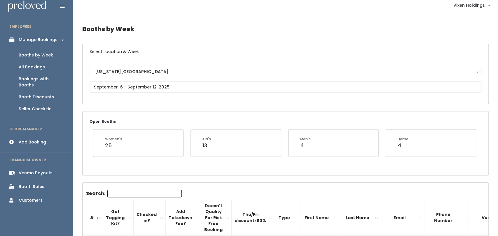
scroll to position [5, 0]
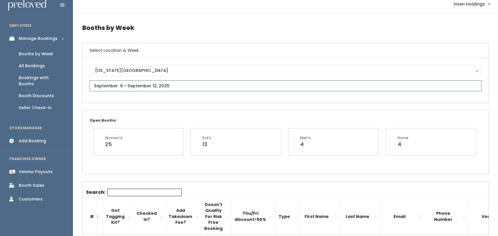
click at [282, 85] on input "text" at bounding box center [286, 85] width 392 height 11
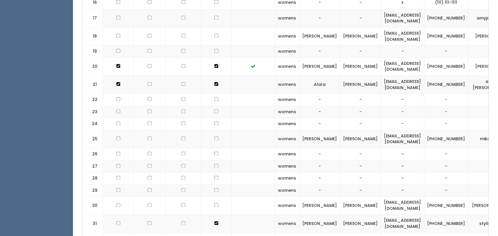
scroll to position [460, 0]
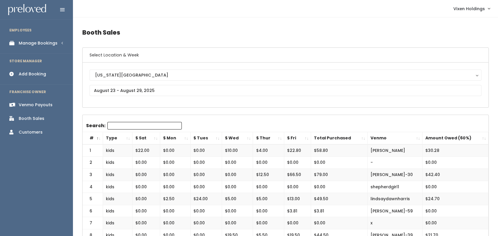
click at [148, 98] on div "[US_STATE][GEOGRAPHIC_DATA] [US_STATE][GEOGRAPHIC_DATA]" at bounding box center [286, 85] width 392 height 31
click at [148, 88] on input "text" at bounding box center [286, 90] width 392 height 11
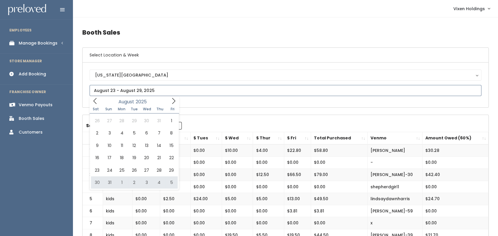
type input "[DATE] to [DATE]"
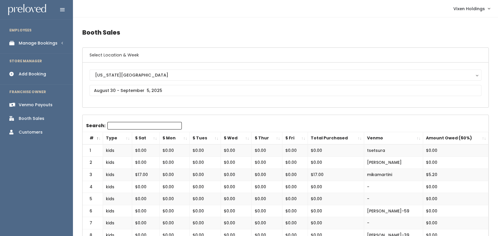
click at [41, 48] on link "Manage Bookings" at bounding box center [36, 43] width 73 height 13
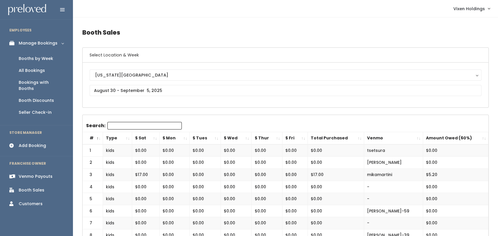
click at [42, 55] on link "Booths by Week" at bounding box center [36, 59] width 73 height 12
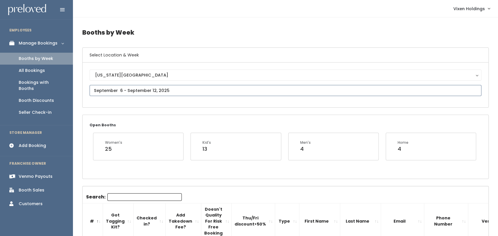
click at [130, 90] on input "text" at bounding box center [286, 90] width 392 height 11
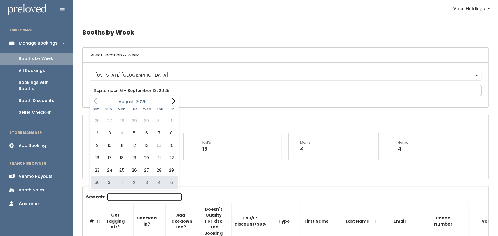
type input "August 30 to September 5"
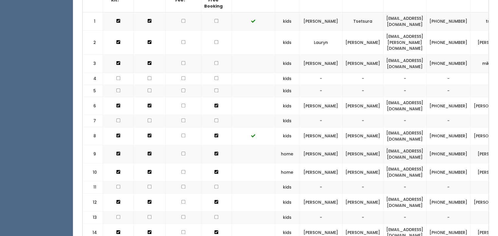
click at [231, 97] on td at bounding box center [252, 106] width 43 height 18
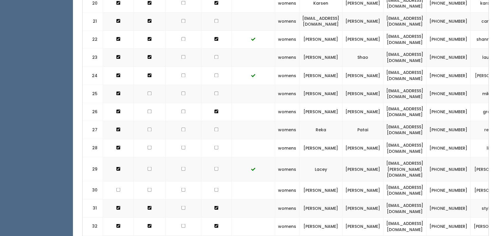
scroll to position [606, 0]
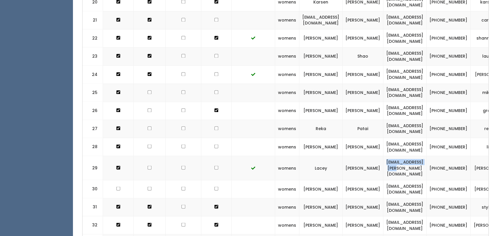
drag, startPoint x: 381, startPoint y: 149, endPoint x: 442, endPoint y: 154, distance: 61.4
click at [426, 156] on td "[EMAIL_ADDRESS][PERSON_NAME][DOMAIN_NAME]" at bounding box center [404, 168] width 43 height 24
copy td "[EMAIL_ADDRESS][PERSON_NAME][DOMAIN_NAME]"
drag, startPoint x: 473, startPoint y: 154, endPoint x: 447, endPoint y: 145, distance: 26.9
click at [447, 156] on td "[PHONE_NUMBER]" at bounding box center [448, 168] width 44 height 24
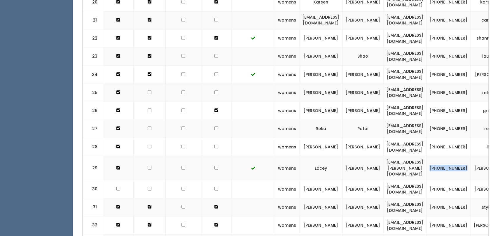
copy td "[PHONE_NUMBER]"
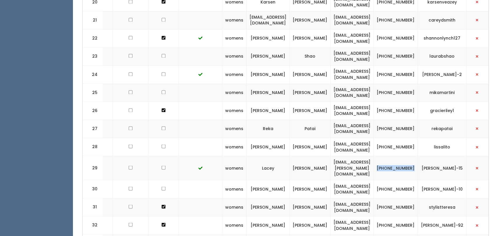
scroll to position [0, 52]
drag, startPoint x: 462, startPoint y: 146, endPoint x: 425, endPoint y: 154, distance: 38.0
click at [425, 156] on td "[PERSON_NAME]-15" at bounding box center [442, 168] width 49 height 24
copy td "[PERSON_NAME]-15"
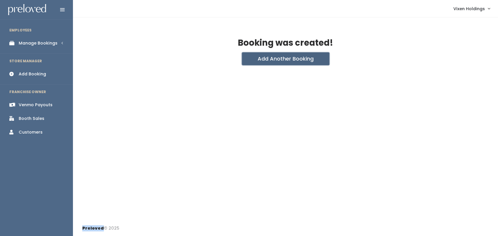
click at [266, 55] on button "Add Another Booking" at bounding box center [285, 58] width 87 height 13
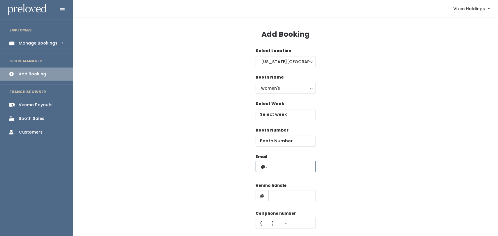
click at [286, 163] on input "text" at bounding box center [285, 166] width 60 height 11
paste input "[EMAIL_ADDRESS][PERSON_NAME][DOMAIN_NAME]"
type input "[EMAIL_ADDRESS][PERSON_NAME][DOMAIN_NAME]"
click at [268, 139] on input "number" at bounding box center [285, 141] width 60 height 11
type input "29"
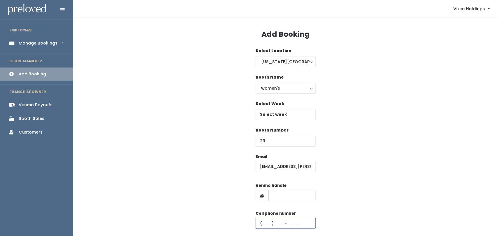
click at [262, 222] on input "text" at bounding box center [285, 223] width 60 height 11
paste input "[PHONE_NUMBER]"
type input "[PHONE_NUMBER]"
click at [279, 201] on div "Venmo handle @" at bounding box center [285, 194] width 60 height 23
click at [280, 197] on input "text" at bounding box center [291, 195] width 47 height 11
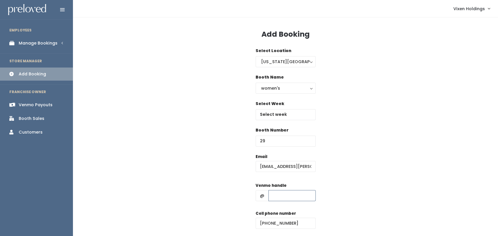
paste input "[PERSON_NAME]-15"
type input "[PERSON_NAME]-15"
click at [281, 117] on body "EMPLOYEES Manage Bookings Booths by Week All Bookings Bookings with Booths Boot…" at bounding box center [249, 139] width 498 height 279
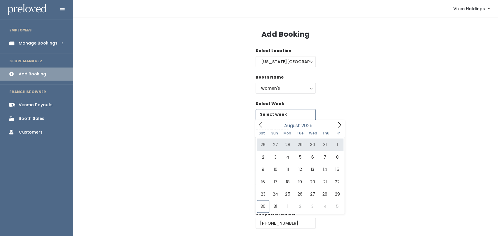
click at [338, 122] on icon at bounding box center [339, 125] width 3 height 6
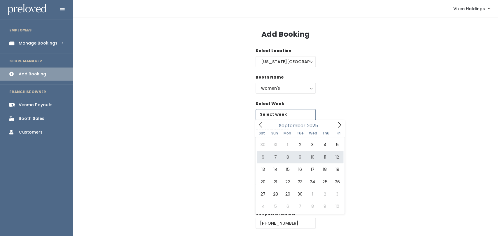
type input "September 6 to September 12"
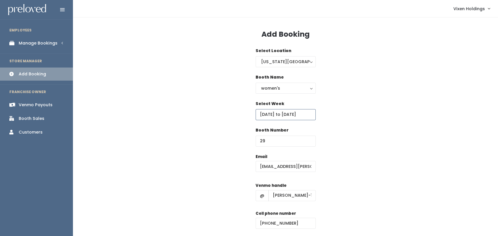
scroll to position [43, 0]
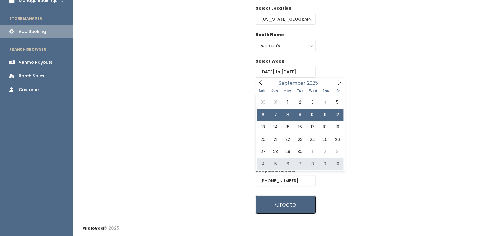
click at [278, 208] on button "Create" at bounding box center [285, 205] width 60 height 18
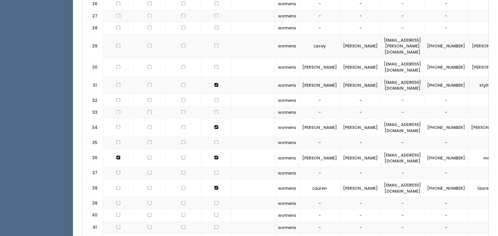
scroll to position [595, 0]
click at [166, 76] on td at bounding box center [184, 85] width 36 height 18
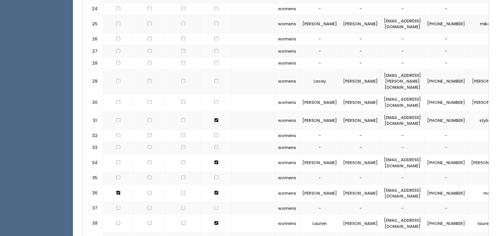
scroll to position [559, 0]
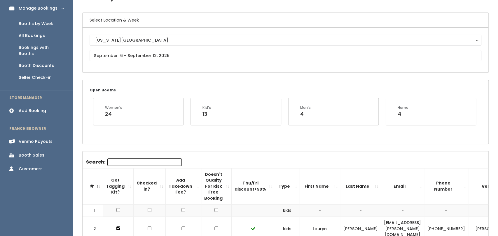
scroll to position [36, 0]
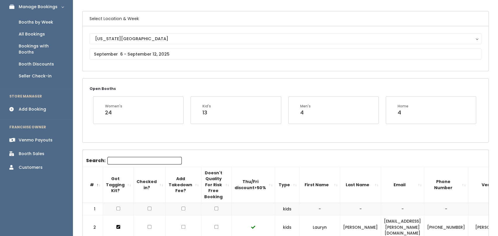
click at [116, 207] on input "checkbox" at bounding box center [118, 209] width 4 height 4
checkbox input "false"
